Goal: Transaction & Acquisition: Book appointment/travel/reservation

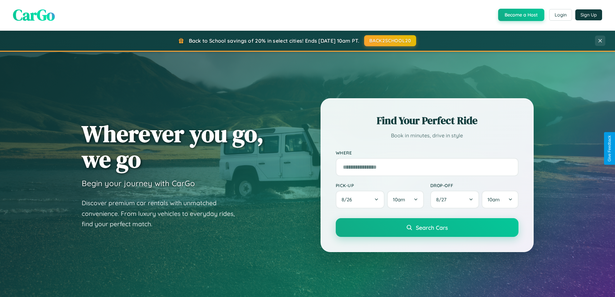
scroll to position [278, 0]
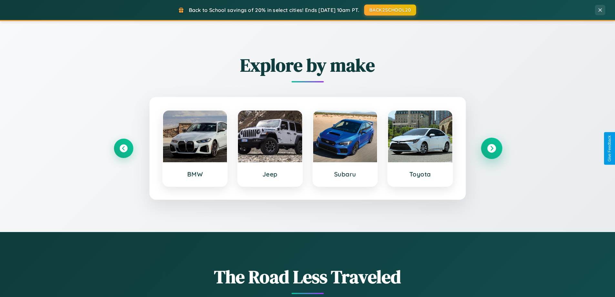
click at [492, 148] on icon at bounding box center [491, 148] width 9 height 9
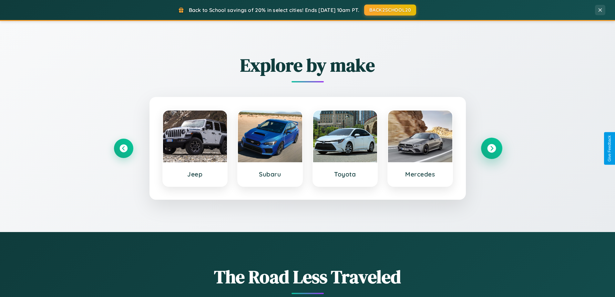
click at [492, 148] on icon at bounding box center [491, 148] width 9 height 9
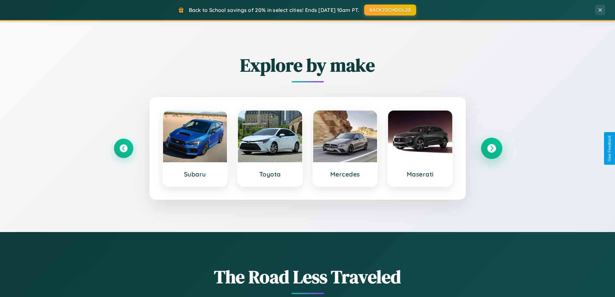
click at [492, 148] on icon at bounding box center [491, 148] width 9 height 9
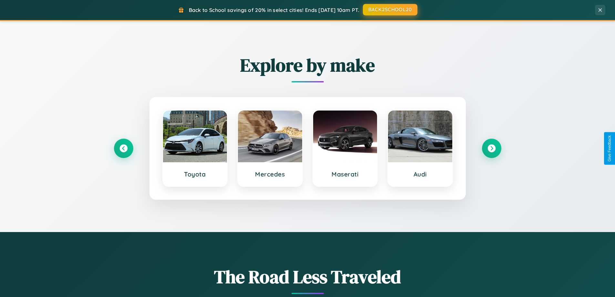
click at [390, 10] on button "BACK2SCHOOL20" at bounding box center [390, 10] width 55 height 12
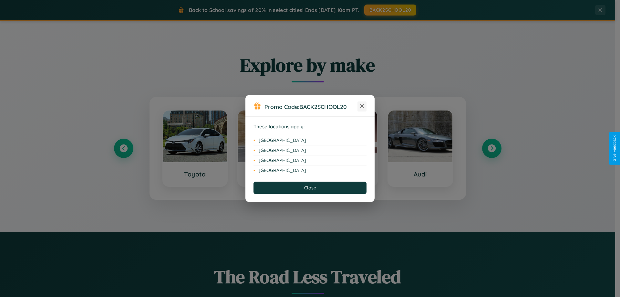
click at [362, 106] on icon at bounding box center [362, 106] width 4 height 4
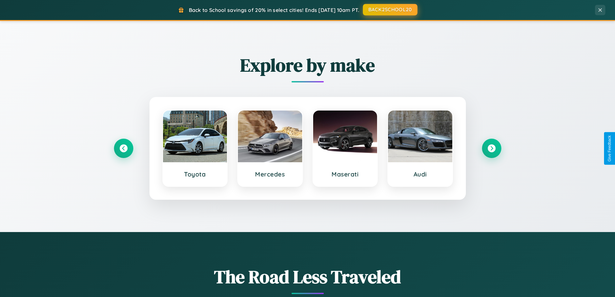
click at [390, 10] on button "BACK2SCHOOL20" at bounding box center [390, 10] width 55 height 12
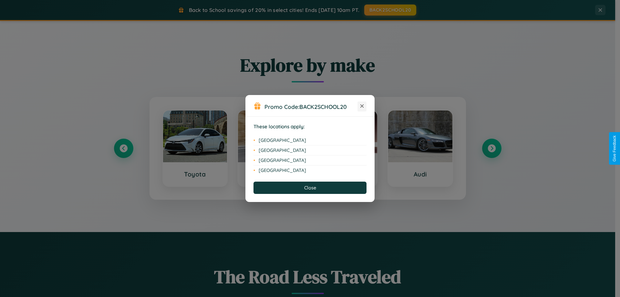
click at [362, 106] on icon at bounding box center [362, 106] width 4 height 4
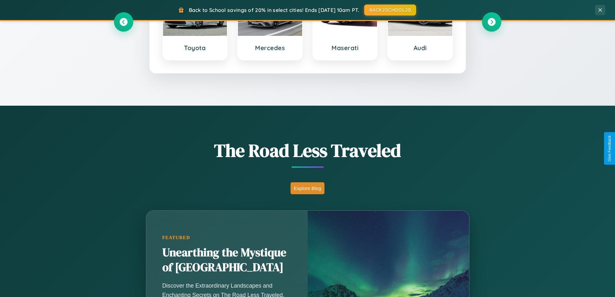
scroll to position [444, 0]
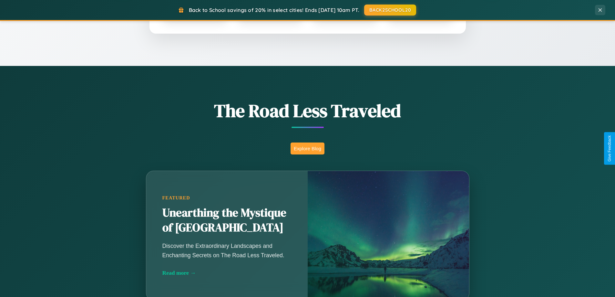
click at [307, 148] on button "Explore Blog" at bounding box center [308, 148] width 34 height 12
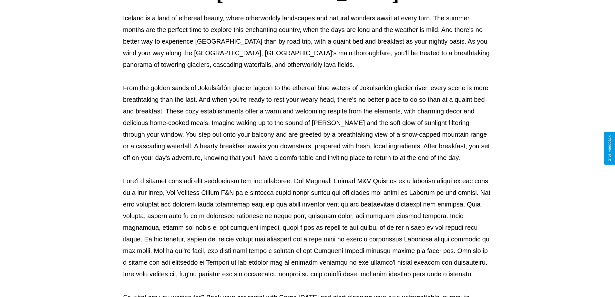
scroll to position [209, 0]
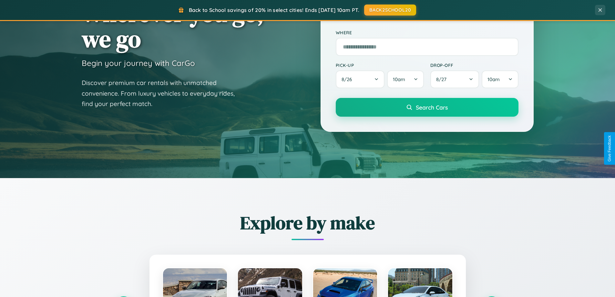
scroll to position [19, 0]
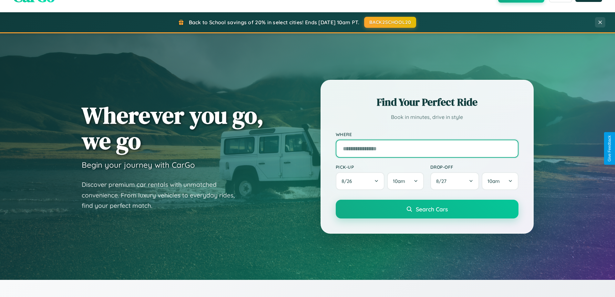
click at [427, 148] on input "text" at bounding box center [427, 149] width 183 height 18
type input "**********"
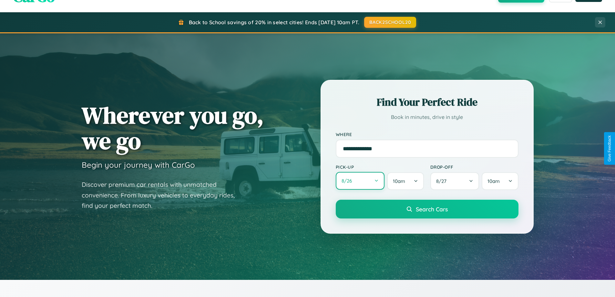
click at [360, 181] on button "8 / 26" at bounding box center [360, 181] width 49 height 18
select select "*"
select select "****"
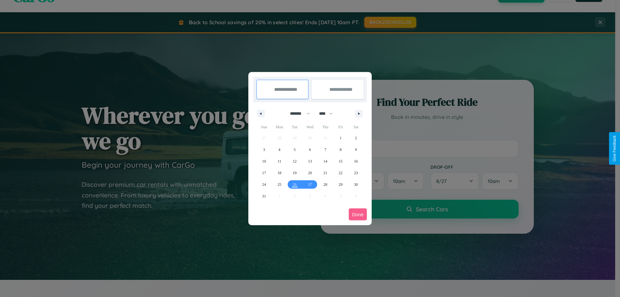
drag, startPoint x: 297, startPoint y: 113, endPoint x: 310, endPoint y: 130, distance: 20.7
click at [297, 113] on select "******* ******** ***** ***** *** **** **** ****** ********* ******* ******** **…" at bounding box center [298, 113] width 27 height 11
select select "*"
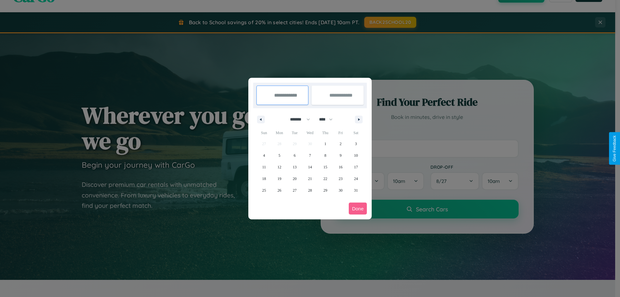
click at [329, 119] on select "**** **** **** **** **** **** **** **** **** **** **** **** **** **** **** ****…" at bounding box center [325, 119] width 19 height 11
select select "****"
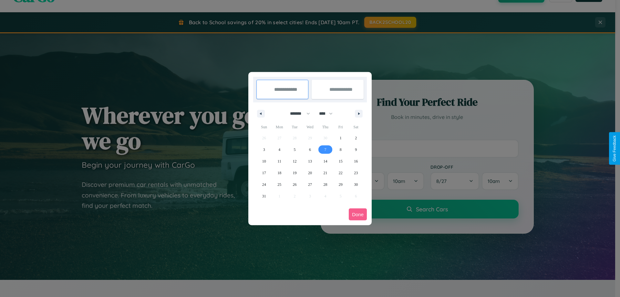
click at [325, 149] on span "7" at bounding box center [325, 150] width 2 height 12
type input "**********"
click at [310, 161] on span "13" at bounding box center [310, 161] width 4 height 12
type input "**********"
click at [358, 214] on button "Done" at bounding box center [358, 214] width 18 height 12
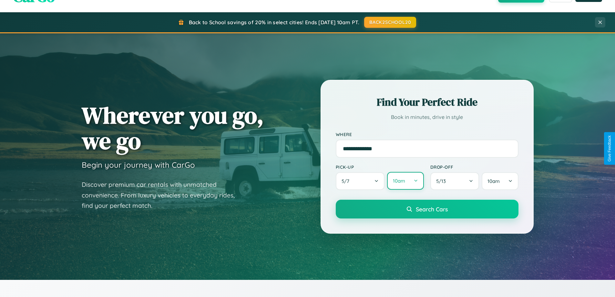
click at [405, 181] on button "10am" at bounding box center [405, 181] width 36 height 18
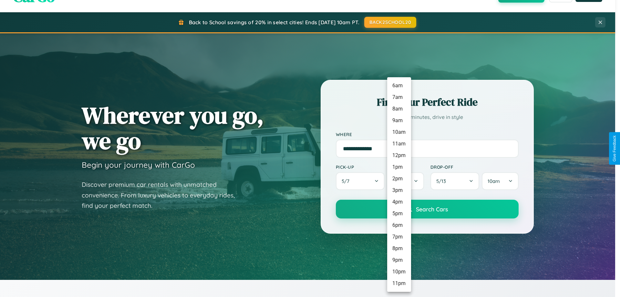
click at [399, 237] on li "7pm" at bounding box center [399, 237] width 24 height 12
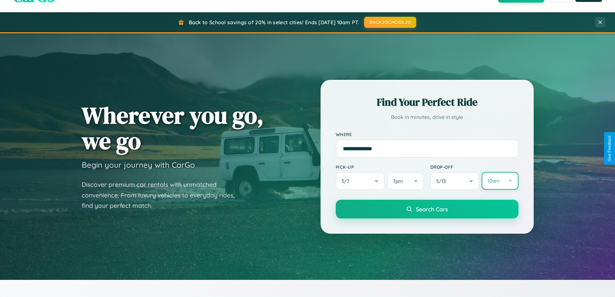
click at [500, 181] on button "10am" at bounding box center [500, 181] width 36 height 18
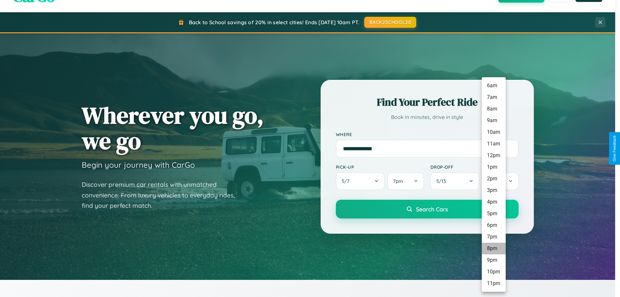
click at [493, 248] on li "8pm" at bounding box center [494, 249] width 24 height 12
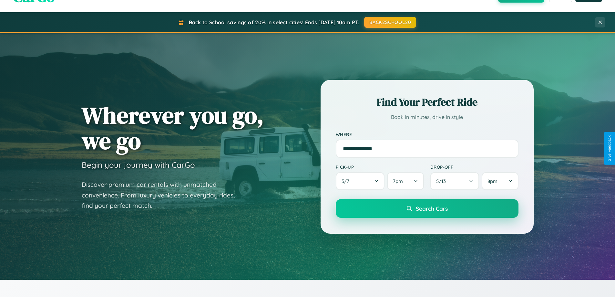
click at [427, 209] on span "Search Cars" at bounding box center [432, 208] width 32 height 7
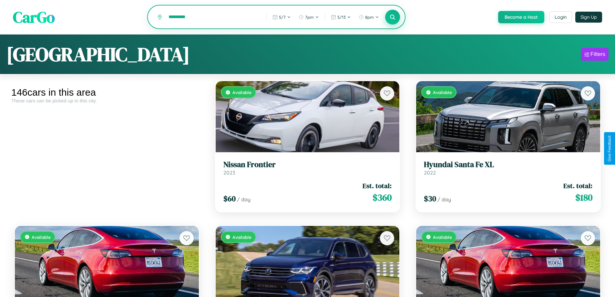
type input "*********"
click at [392, 17] on icon at bounding box center [393, 17] width 6 height 6
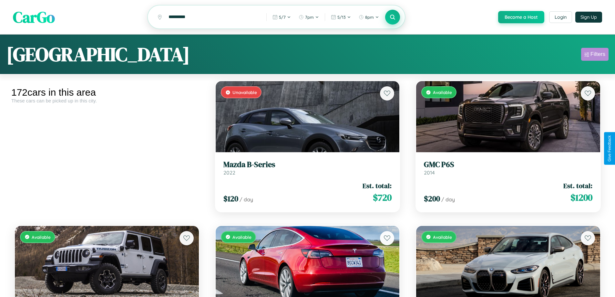
click at [595, 55] on div "Filters" at bounding box center [598, 54] width 15 height 6
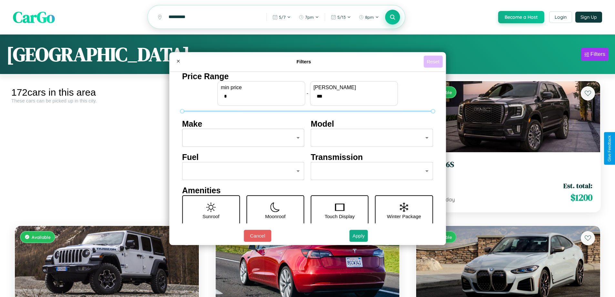
click at [434, 61] on button "Reset" at bounding box center [433, 62] width 19 height 12
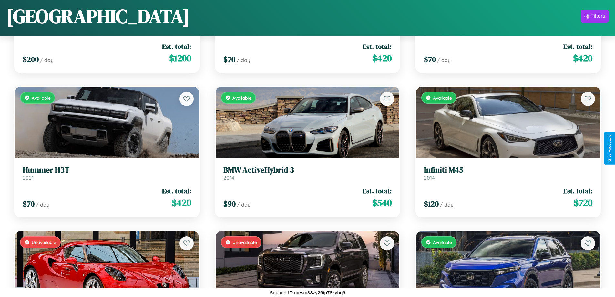
scroll to position [814, 0]
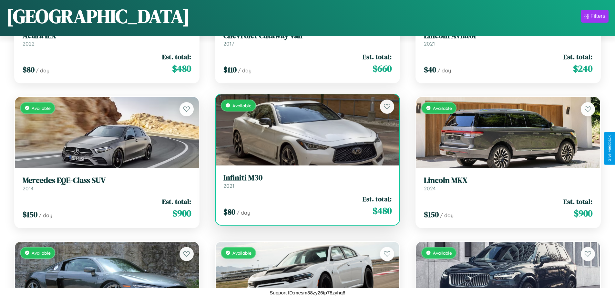
click at [305, 183] on link "Infiniti M30 2021" at bounding box center [307, 181] width 169 height 16
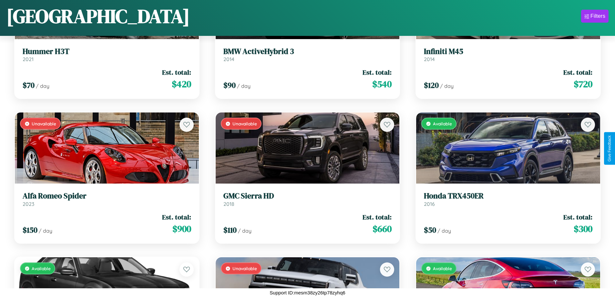
scroll to position [91, 0]
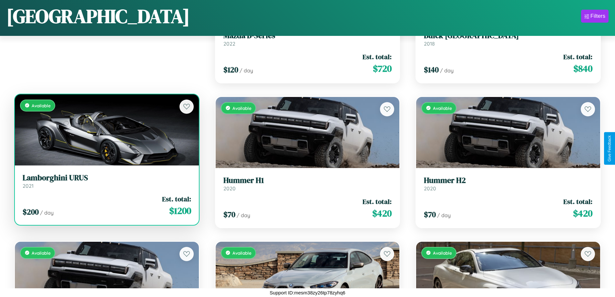
click at [106, 183] on link "Lamborghini URUS 2021" at bounding box center [107, 181] width 169 height 16
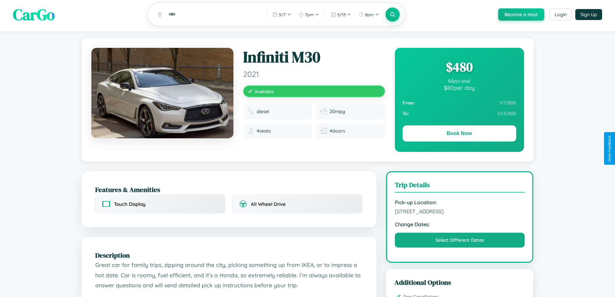
scroll to position [67, 0]
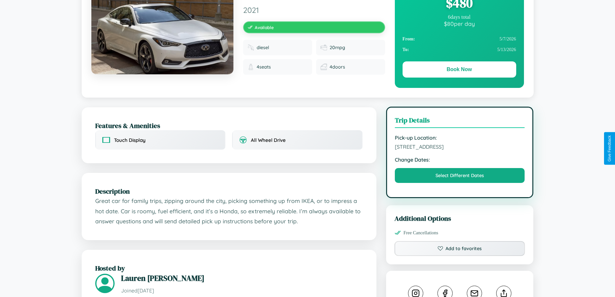
click at [460, 148] on span "1467 Market Street Bangalore Karnataka 50240 India" at bounding box center [460, 146] width 130 height 6
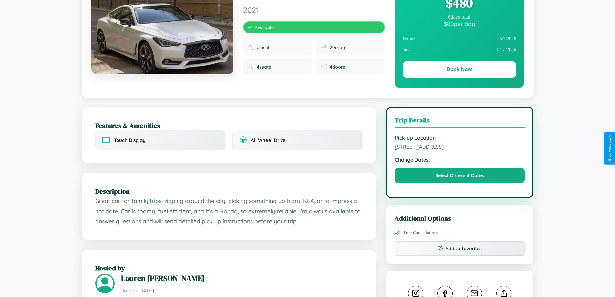
click at [460, 148] on span "1467 Market Street Bangalore Karnataka 50240 India" at bounding box center [460, 146] width 130 height 6
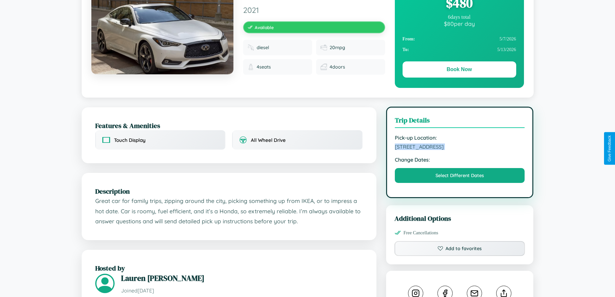
click at [460, 148] on span "1467 Market Street Bangalore Karnataka 50240 India" at bounding box center [460, 146] width 130 height 6
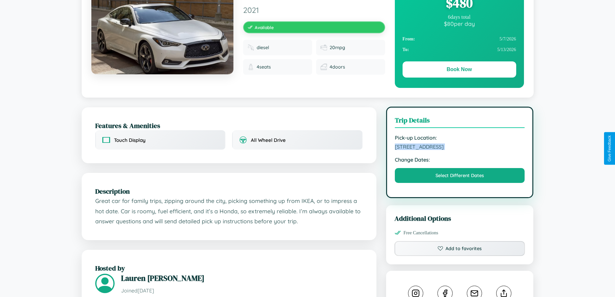
click at [460, 148] on span "1467 Market Street Bangalore Karnataka 50240 India" at bounding box center [460, 146] width 130 height 6
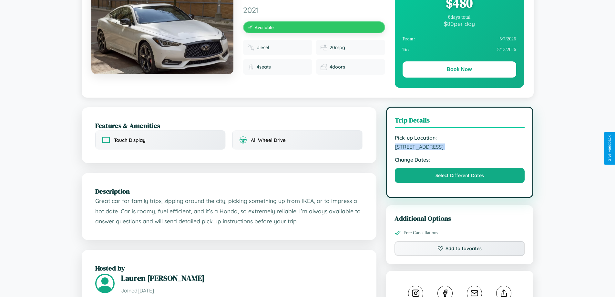
click at [460, 148] on span "1467 Market Street Bangalore Karnataka 50240 India" at bounding box center [460, 146] width 130 height 6
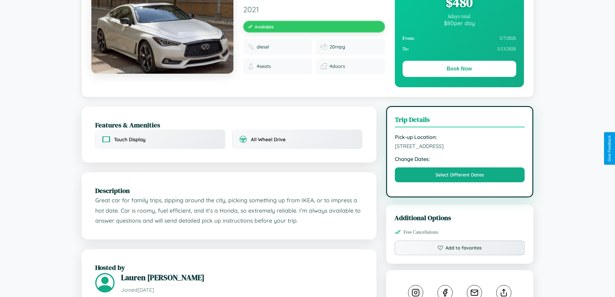
scroll to position [212, 0]
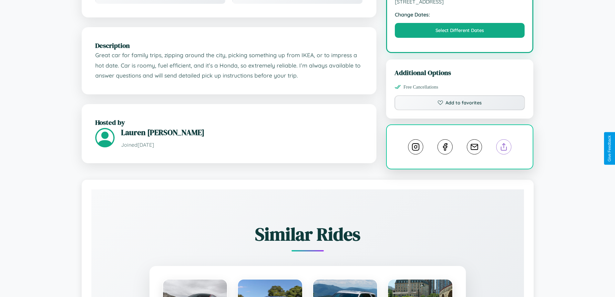
click at [504, 148] on line at bounding box center [504, 145] width 0 height 5
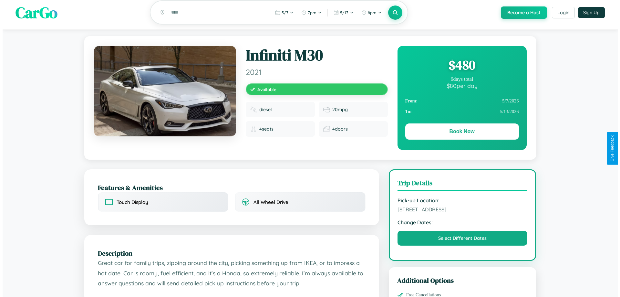
scroll to position [0, 0]
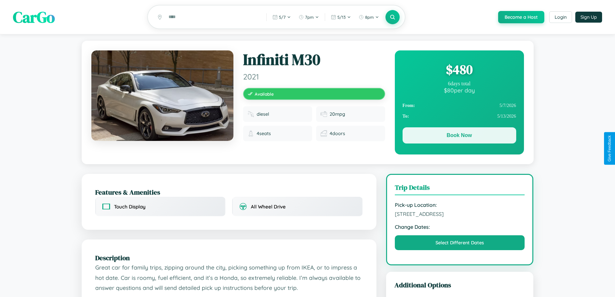
click at [459, 136] on button "Book Now" at bounding box center [460, 135] width 114 height 16
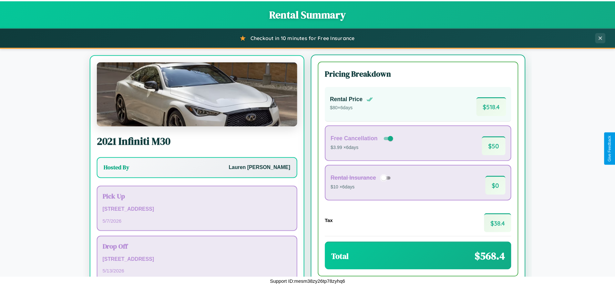
scroll to position [30, 0]
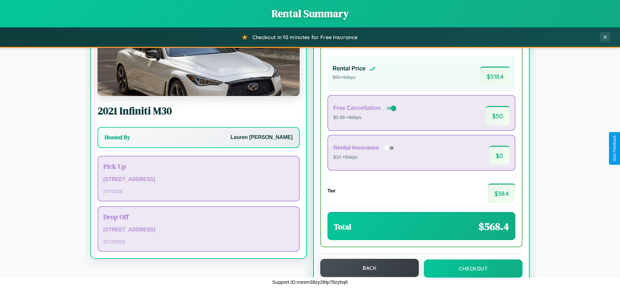
click at [367, 268] on button "Back" at bounding box center [369, 268] width 99 height 18
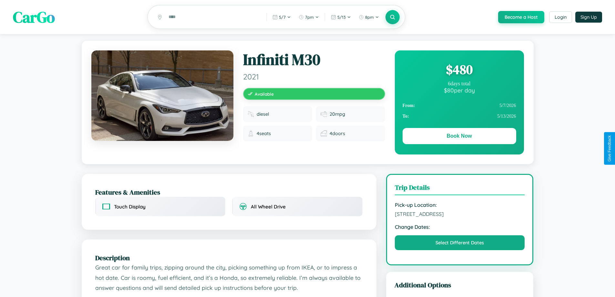
scroll to position [67, 0]
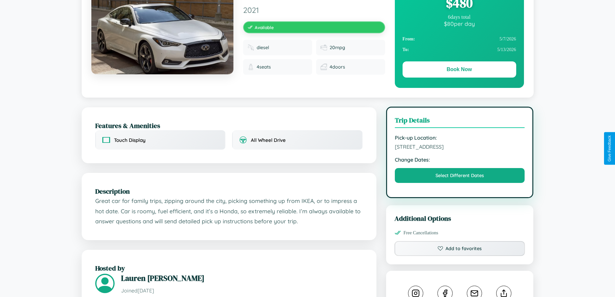
click at [460, 148] on span "1467 Market Street Bangalore Karnataka 50240 India" at bounding box center [460, 146] width 130 height 6
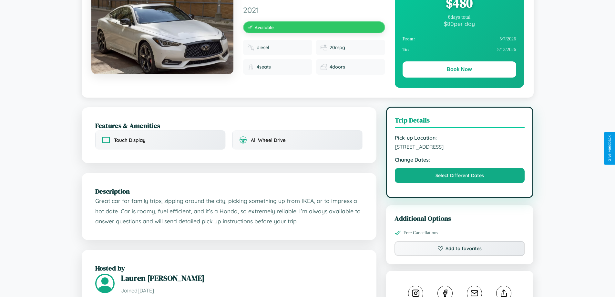
click at [460, 148] on span "1467 Market Street Bangalore Karnataka 50240 India" at bounding box center [460, 146] width 130 height 6
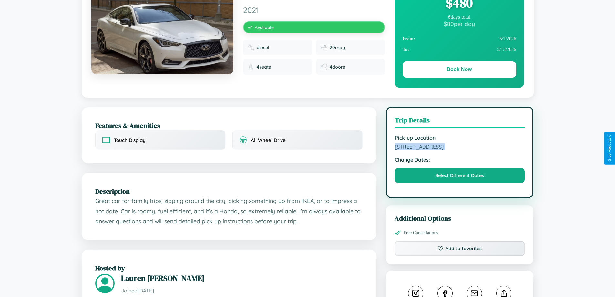
click at [460, 148] on span "1467 Market Street Bangalore Karnataka 50240 India" at bounding box center [460, 146] width 130 height 6
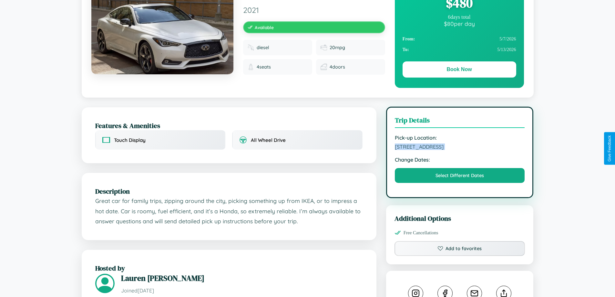
click at [460, 148] on span "1467 Market Street Bangalore Karnataka 50240 India" at bounding box center [460, 146] width 130 height 6
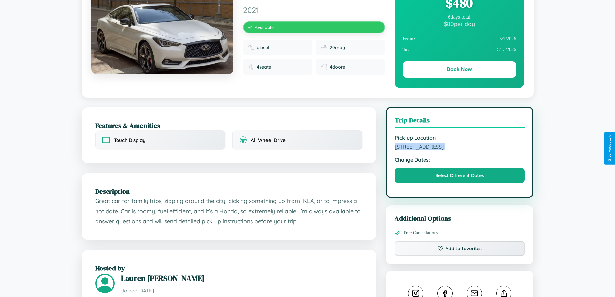
click at [460, 148] on span "1467 Market Street Bangalore Karnataka 50240 India" at bounding box center [460, 146] width 130 height 6
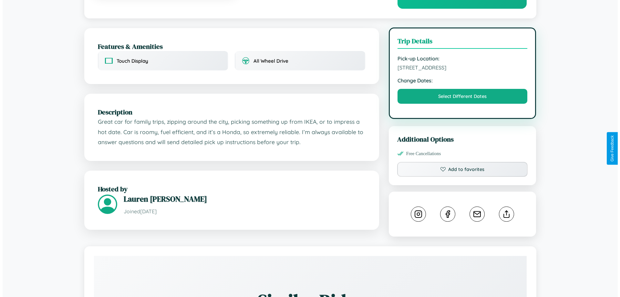
scroll to position [168, 0]
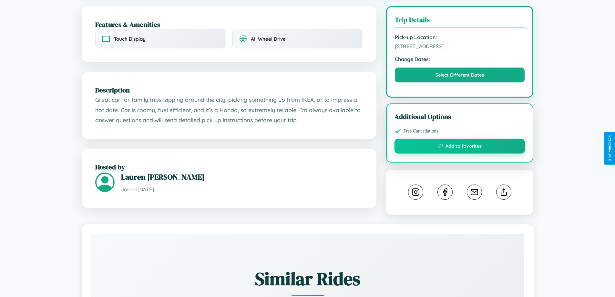
click at [460, 147] on button "Add to favorites" at bounding box center [460, 146] width 131 height 15
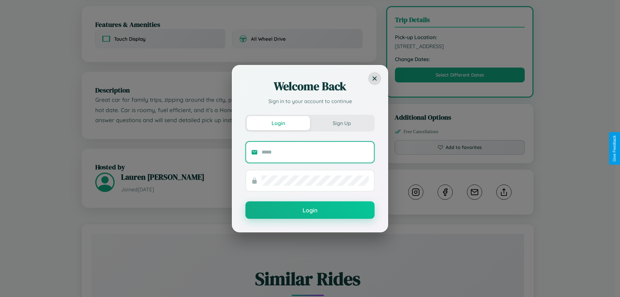
click at [315, 152] on input "text" at bounding box center [315, 152] width 107 height 10
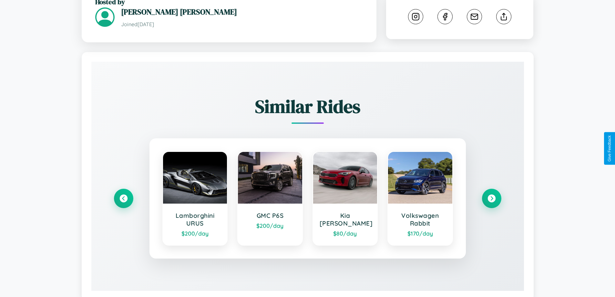
scroll to position [363, 0]
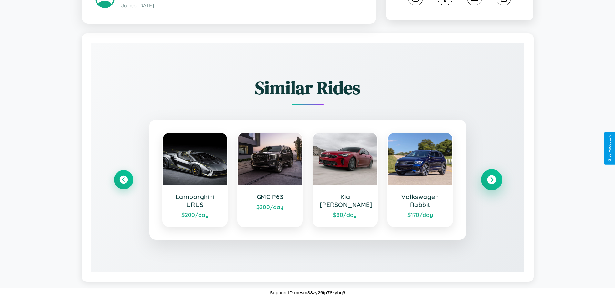
click at [492, 180] on icon at bounding box center [491, 179] width 9 height 9
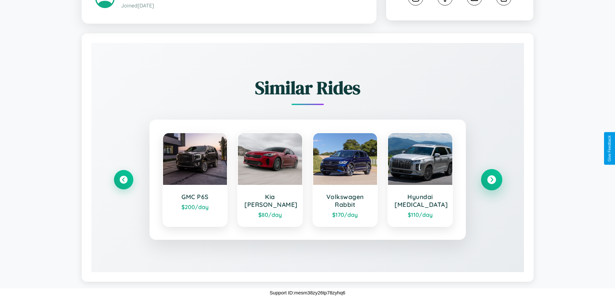
click at [492, 180] on icon at bounding box center [491, 179] width 9 height 9
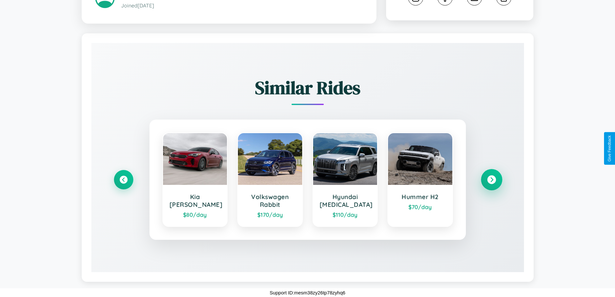
click at [492, 180] on icon at bounding box center [491, 179] width 9 height 9
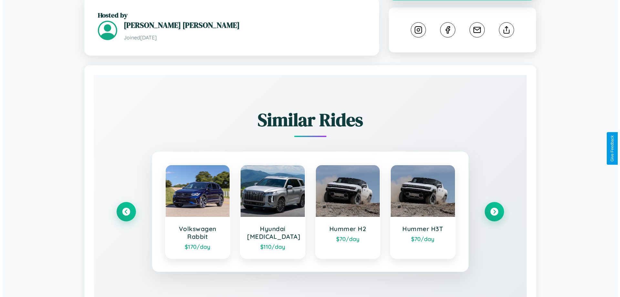
scroll to position [16, 0]
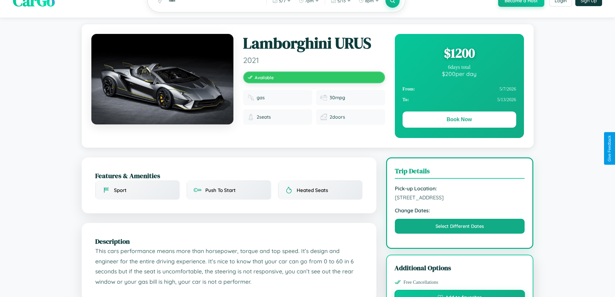
click at [460, 294] on button "Add to favorites" at bounding box center [460, 297] width 131 height 15
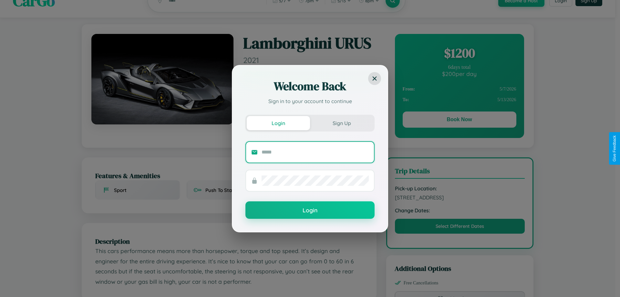
click at [315, 152] on input "text" at bounding box center [315, 152] width 107 height 10
type input "**********"
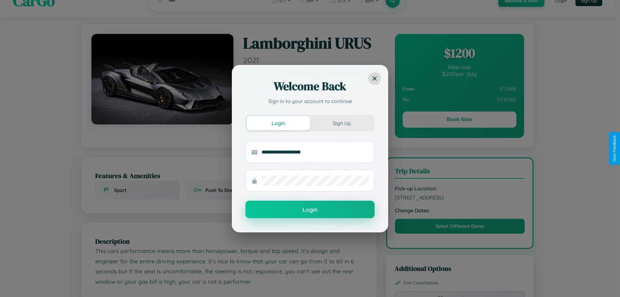
click at [310, 209] on button "Login" at bounding box center [309, 209] width 129 height 17
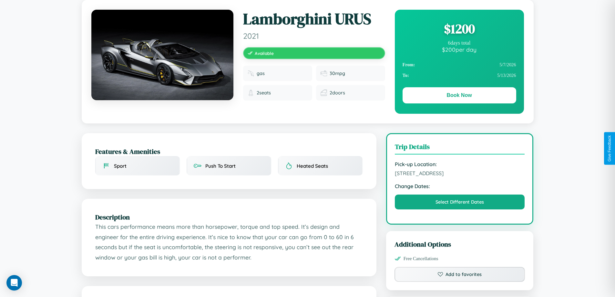
scroll to position [0, 0]
